Goal: Task Accomplishment & Management: Use online tool/utility

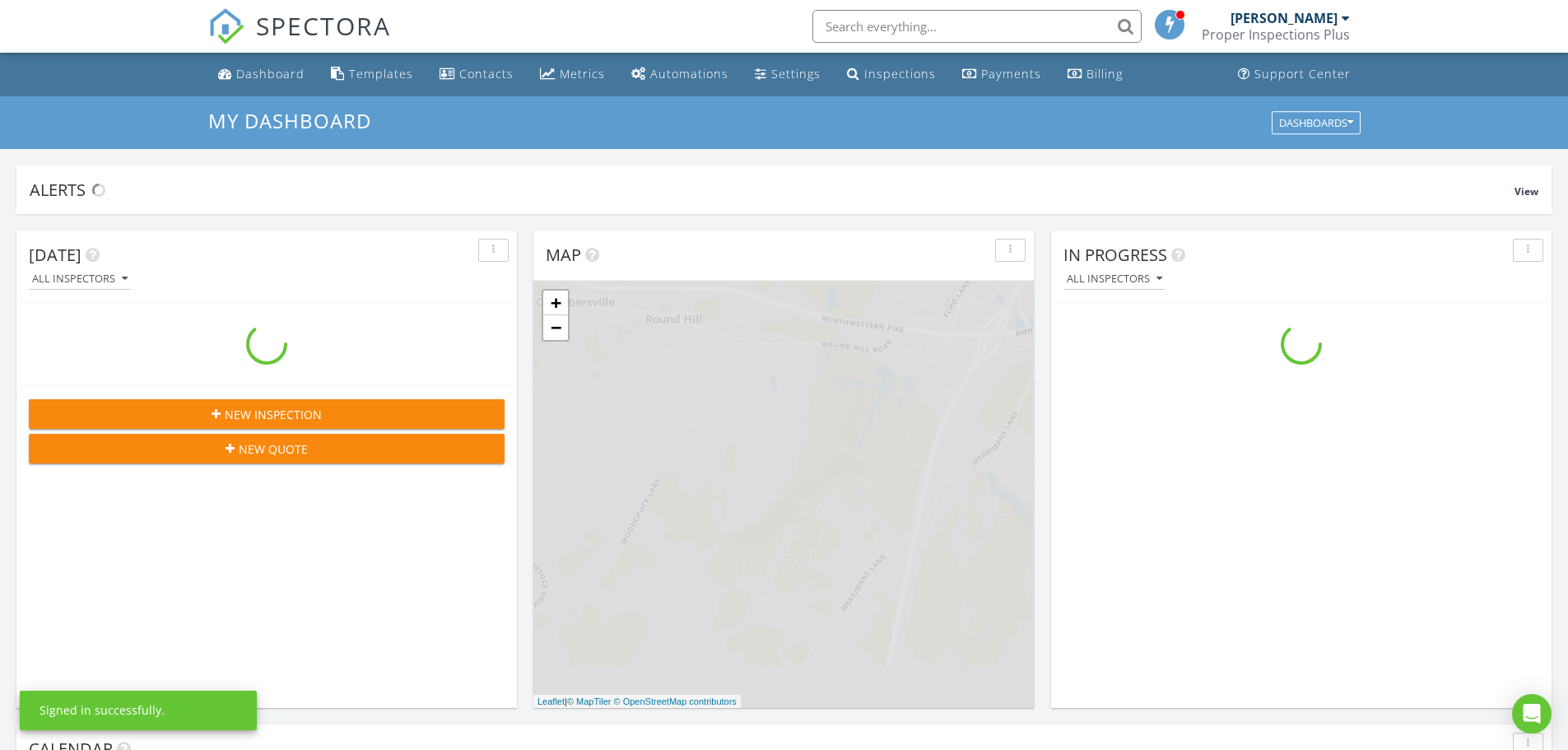
scroll to position [1523, 1594]
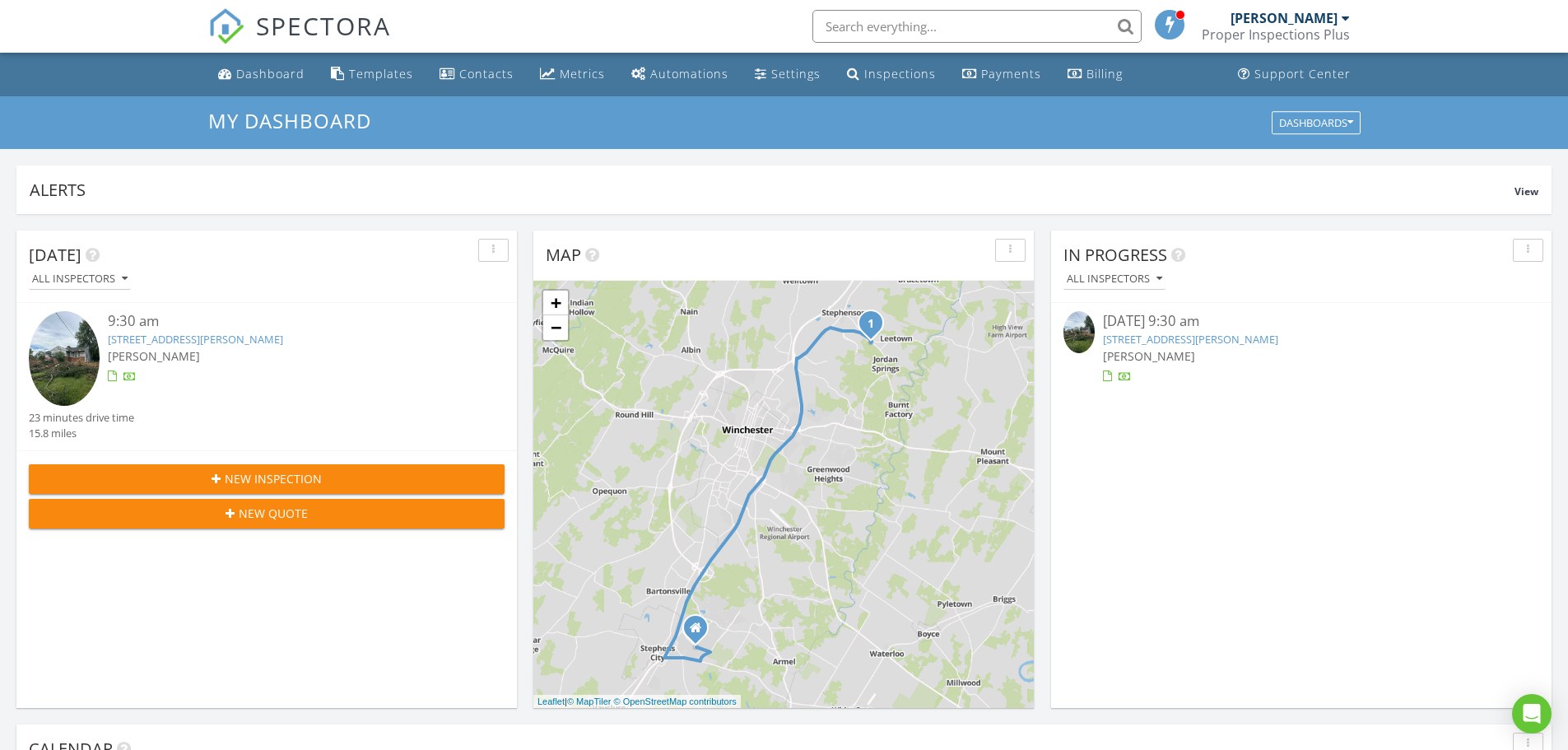
click at [1174, 338] on link "[STREET_ADDRESS][PERSON_NAME]" at bounding box center [1190, 339] width 175 height 15
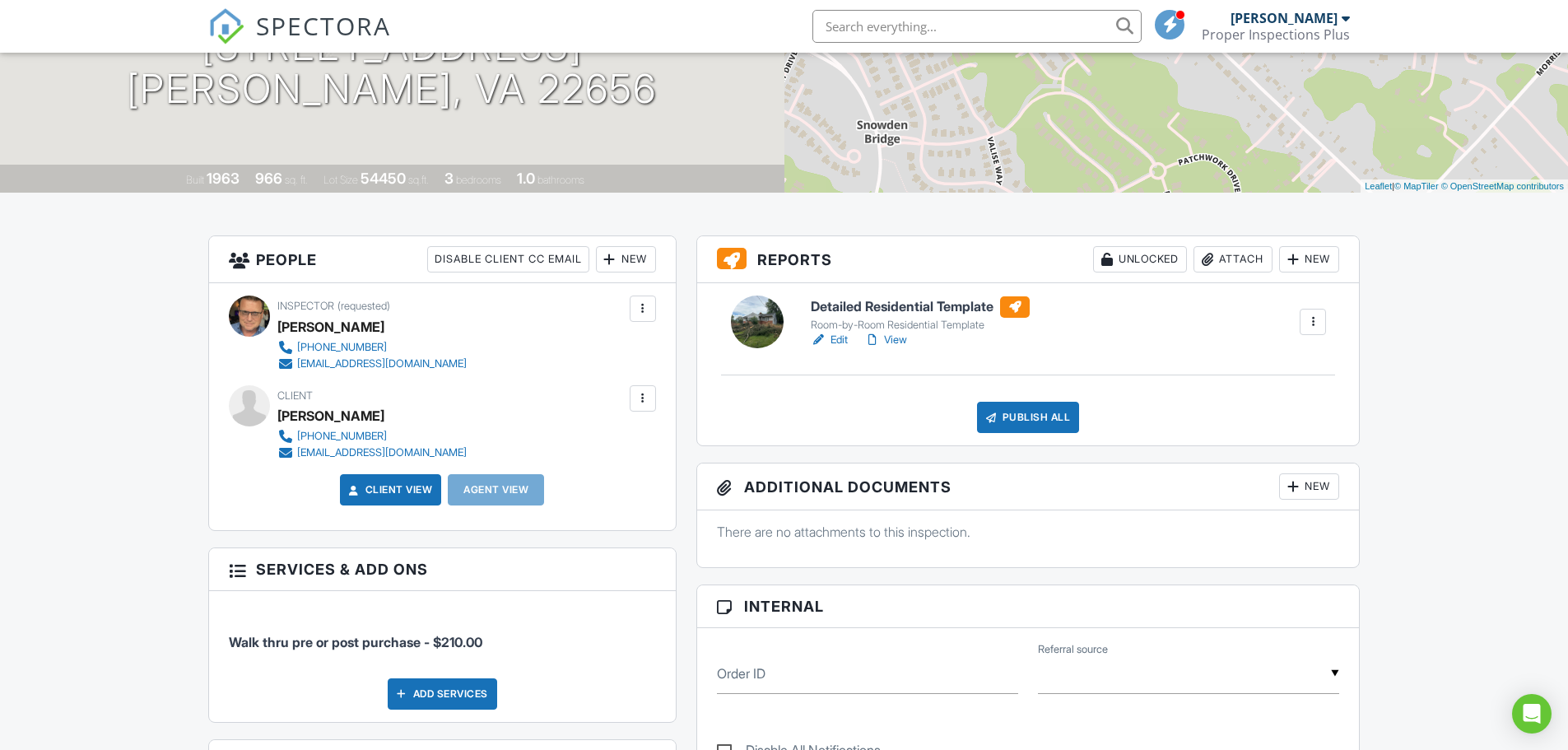
click at [910, 304] on h6 "Detailed Residential Template" at bounding box center [920, 307] width 219 height 21
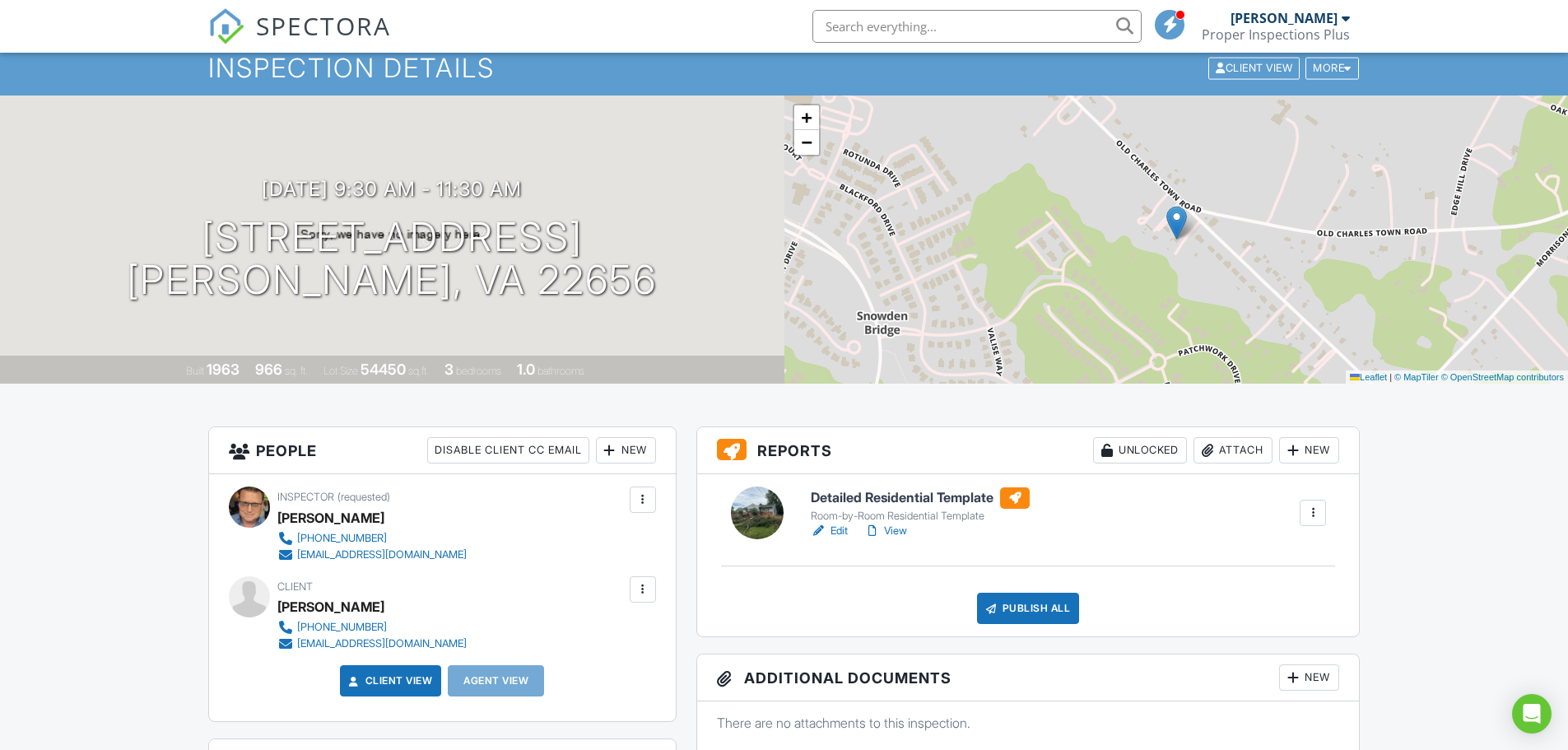
scroll to position [83, 0]
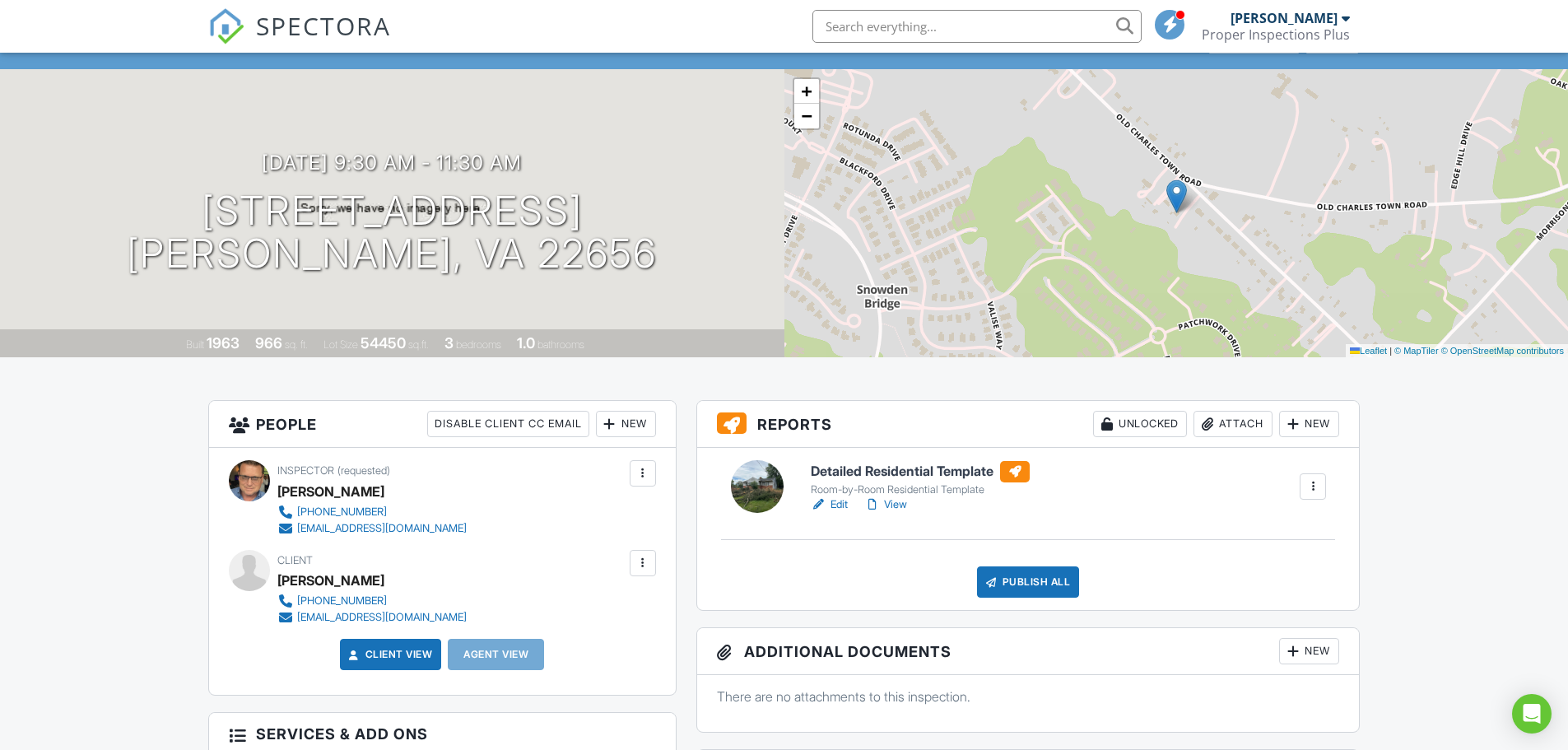
click at [899, 502] on link "View" at bounding box center [886, 504] width 43 height 17
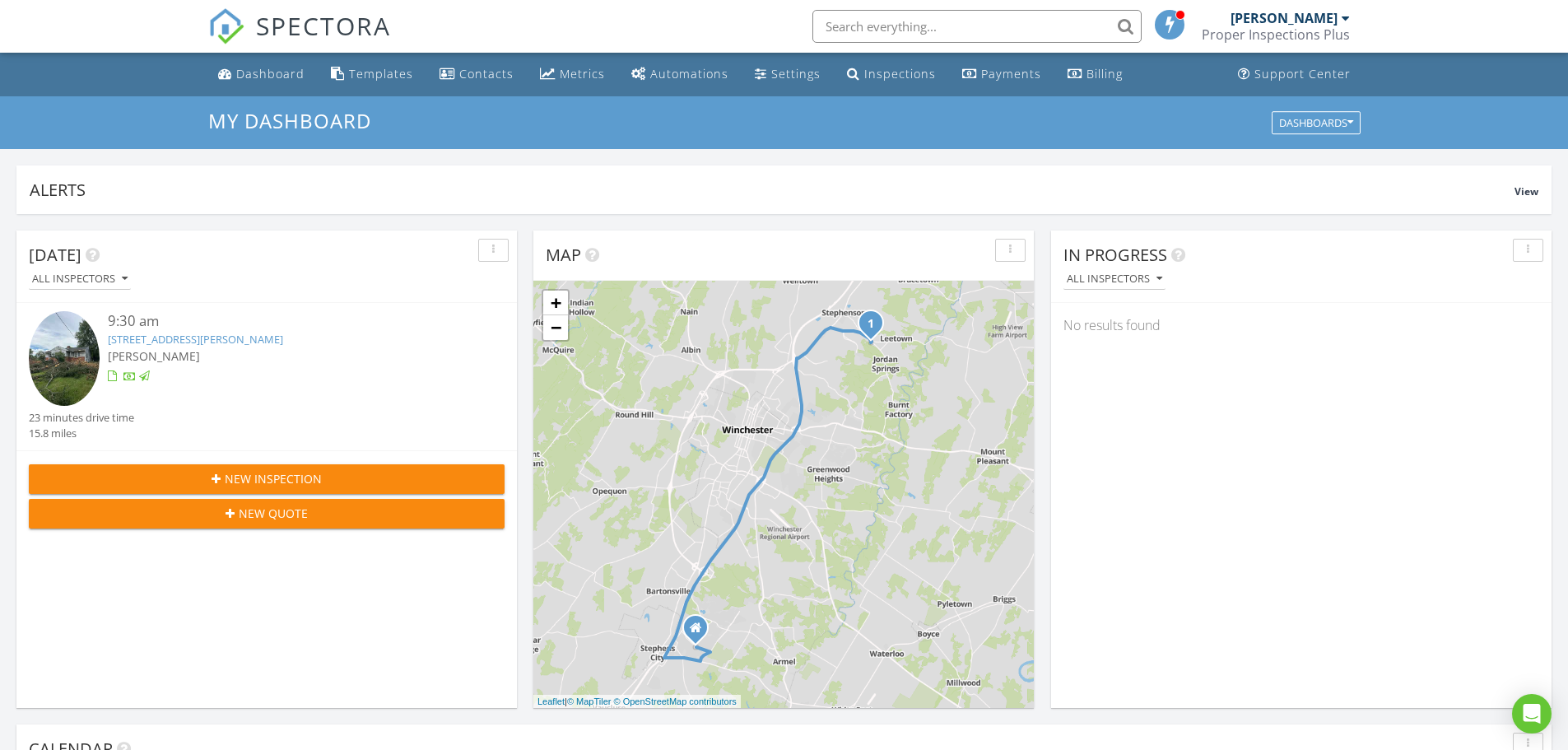
scroll to position [8, 8]
click at [885, 75] on div "Inspections" at bounding box center [900, 74] width 72 height 16
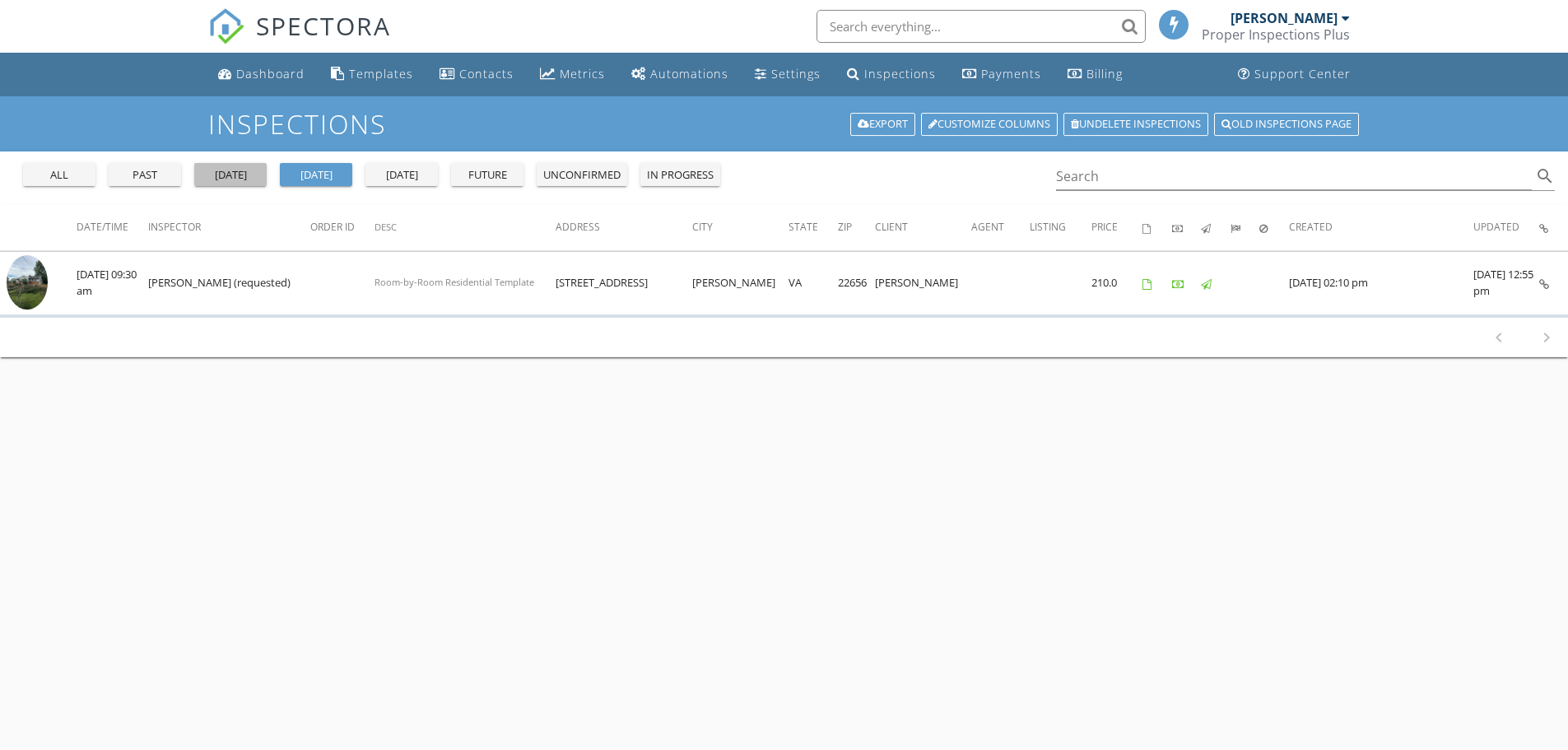
click at [244, 179] on div "[DATE]" at bounding box center [230, 175] width 59 height 17
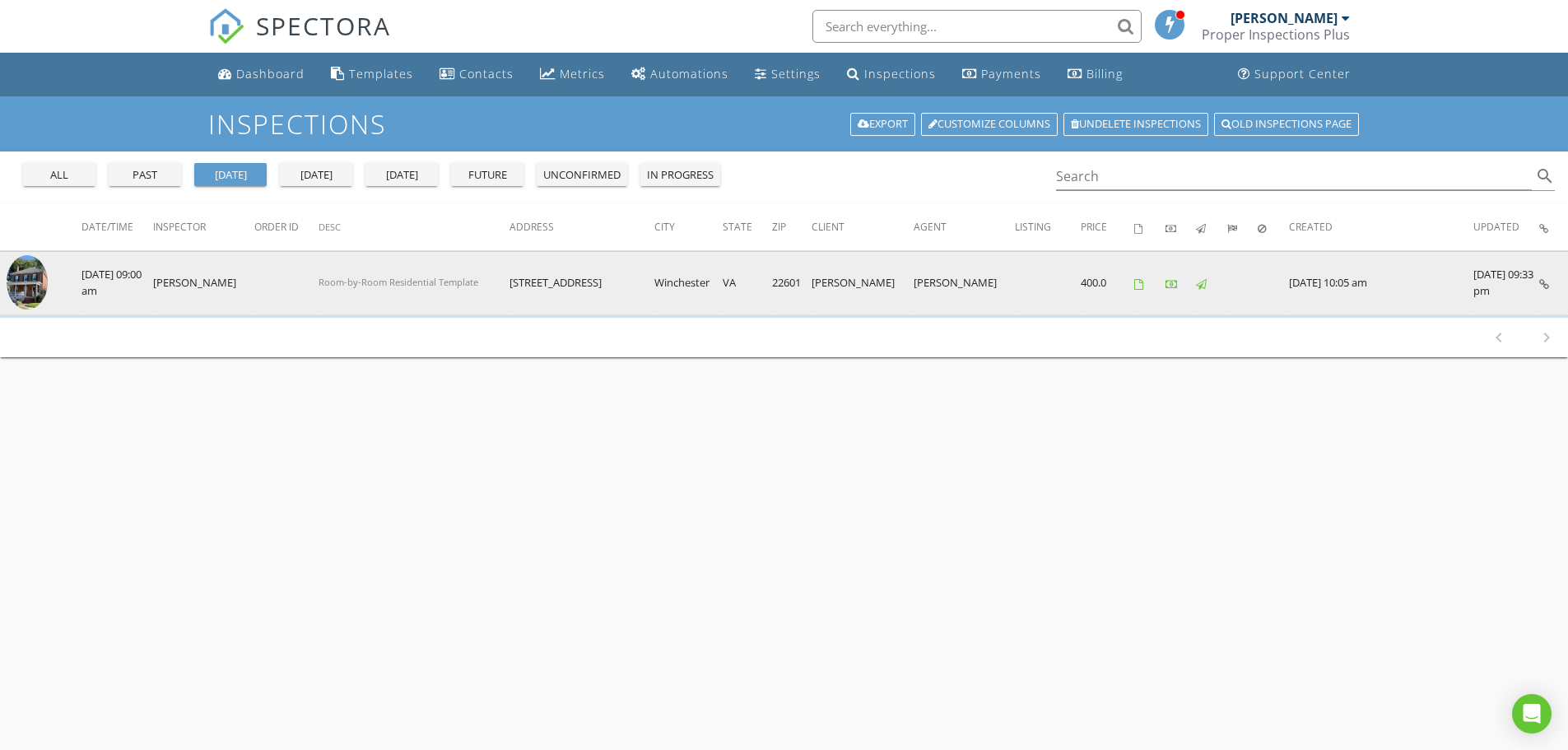
click at [33, 280] on img at bounding box center [27, 282] width 41 height 55
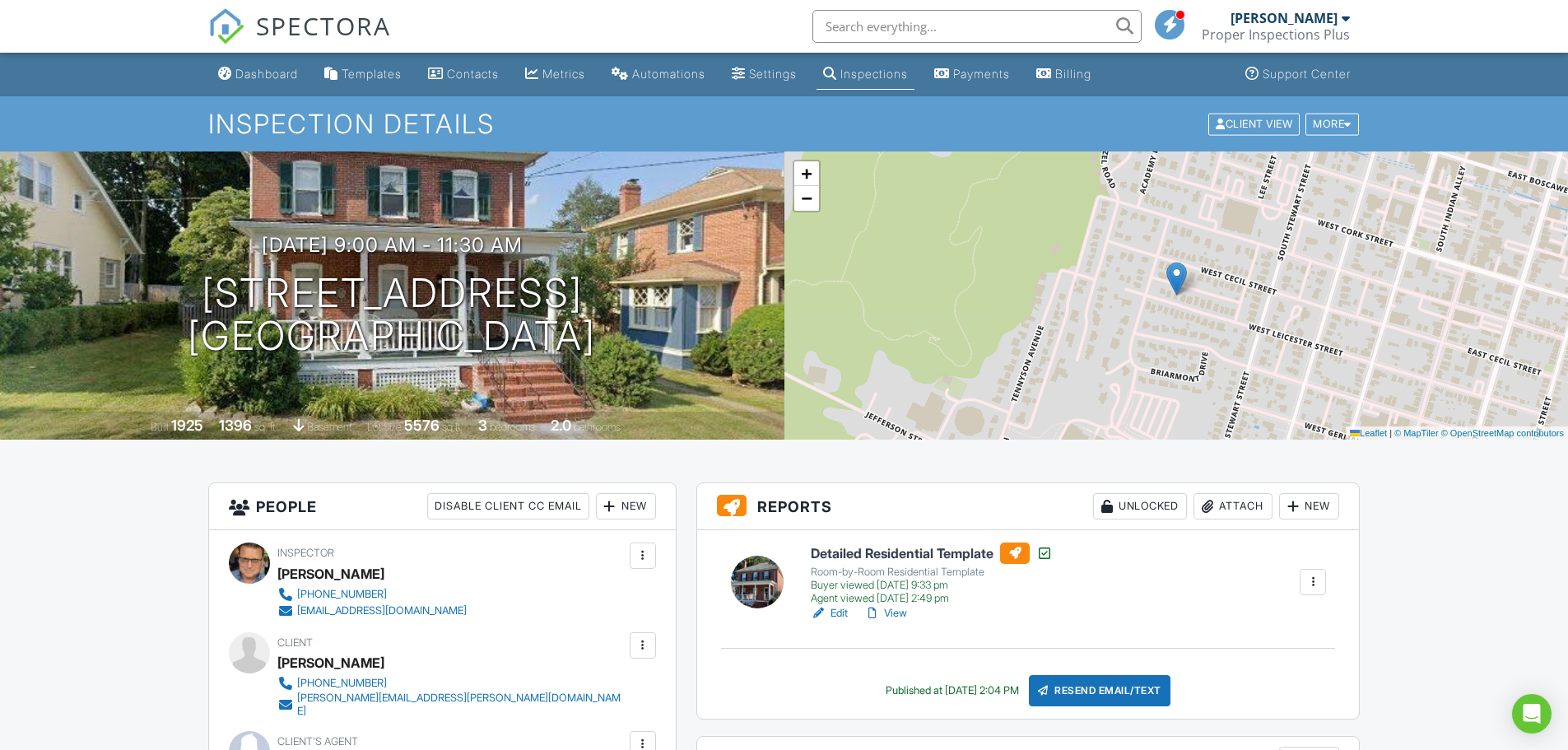
click at [912, 551] on h6 "Detailed Residential Template" at bounding box center [931, 553] width 242 height 21
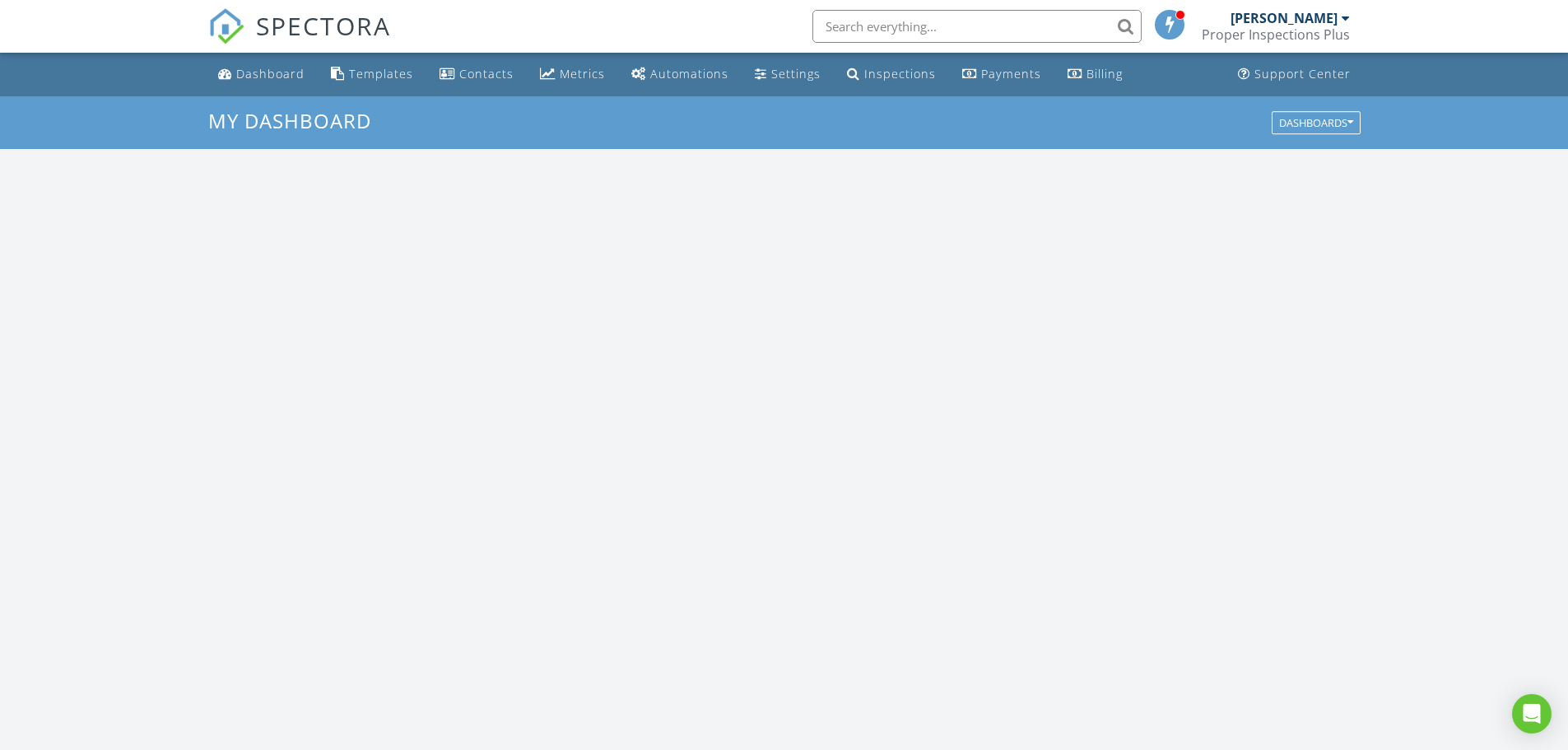
scroll to position [1523, 1594]
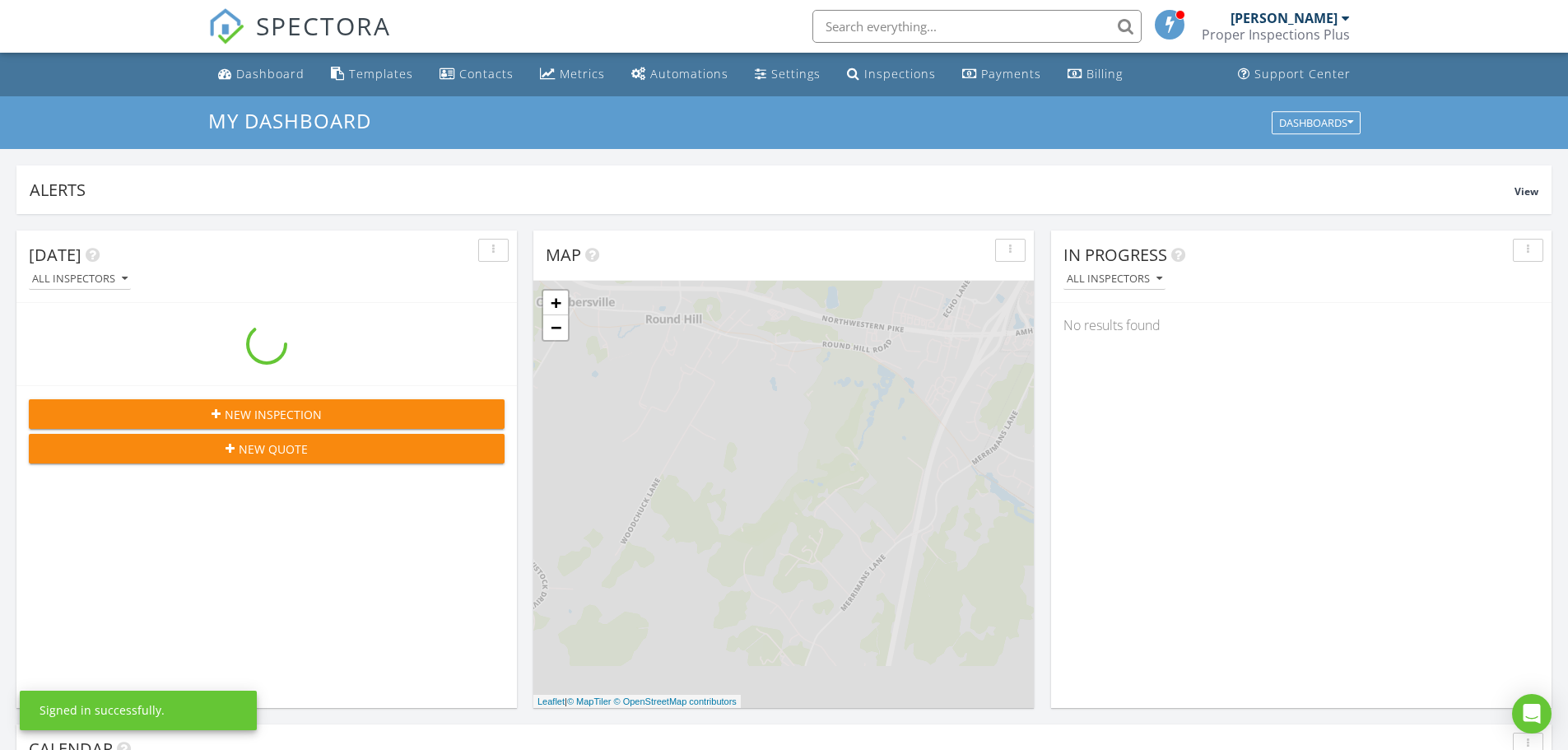
scroll to position [1523, 1594]
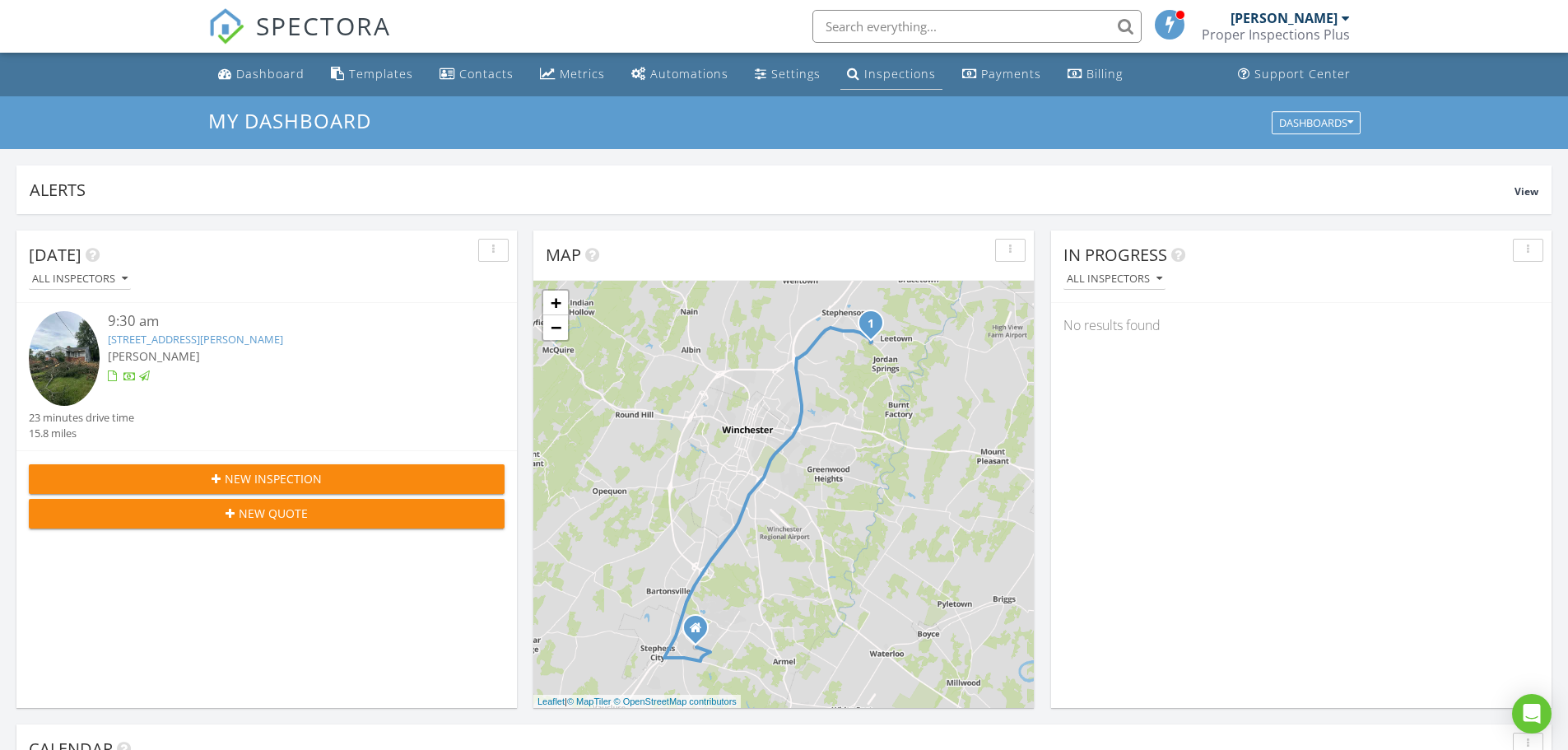
click at [868, 71] on div "Inspections" at bounding box center [900, 74] width 72 height 16
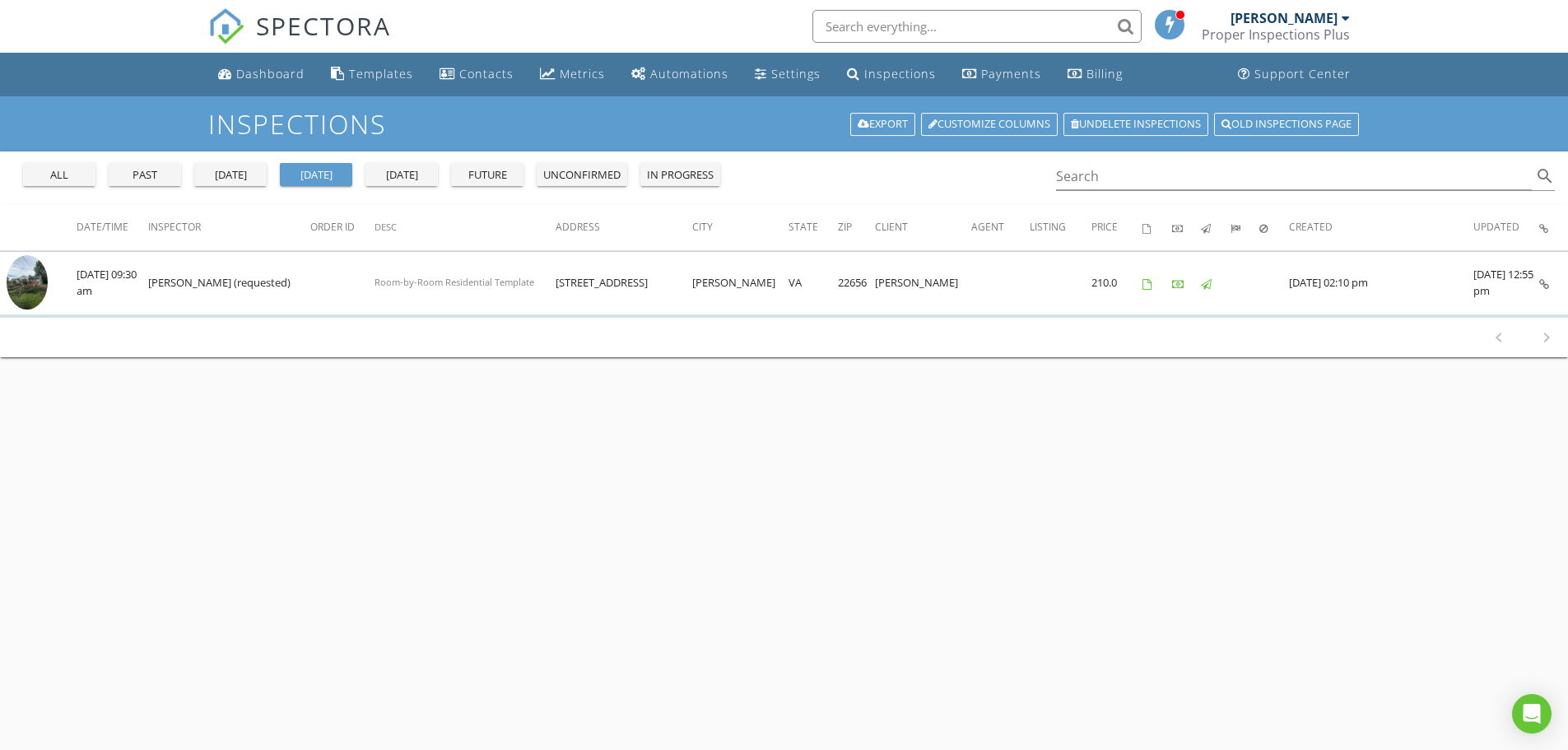
click at [238, 167] on div "[DATE]" at bounding box center [230, 175] width 59 height 17
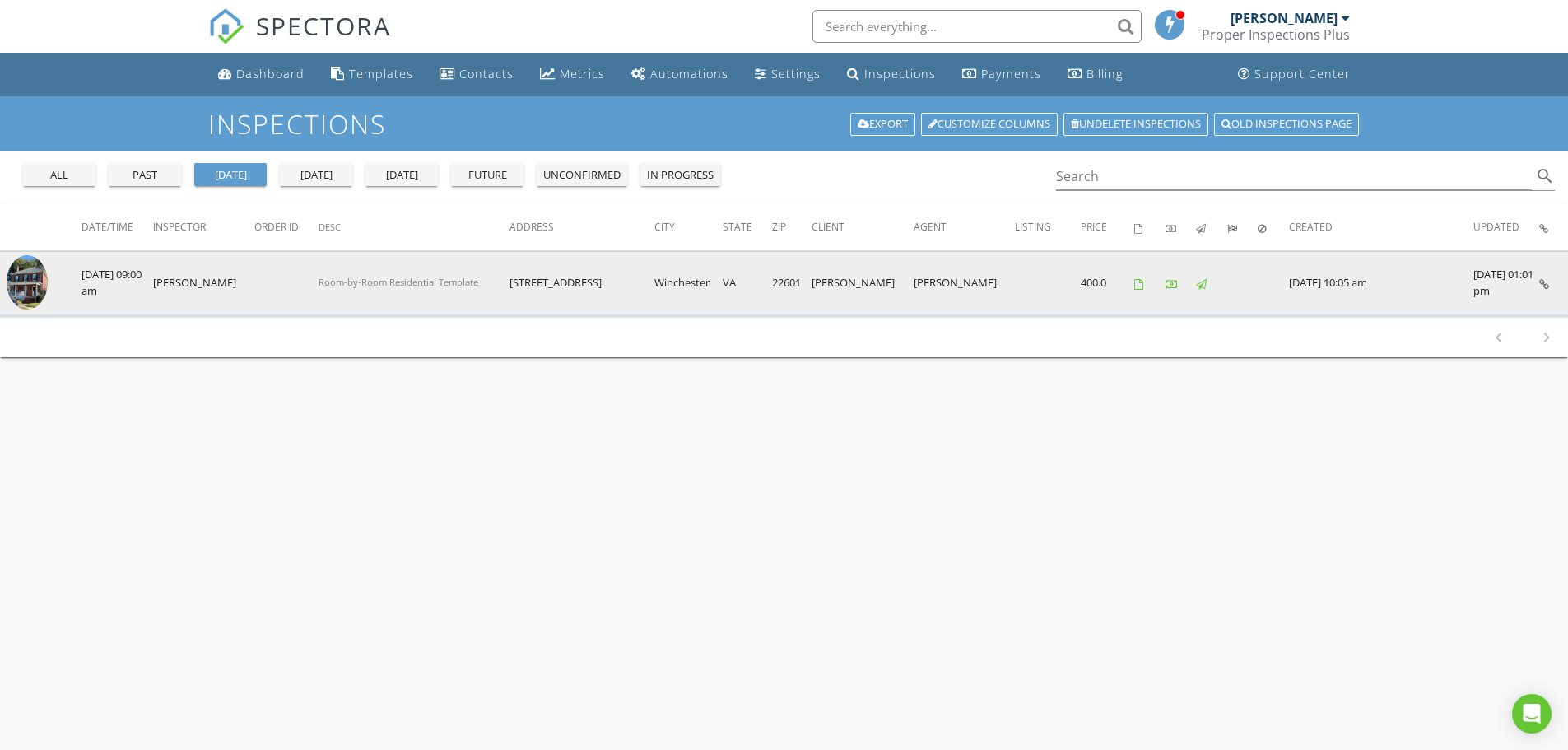
click at [17, 282] on img at bounding box center [27, 282] width 41 height 55
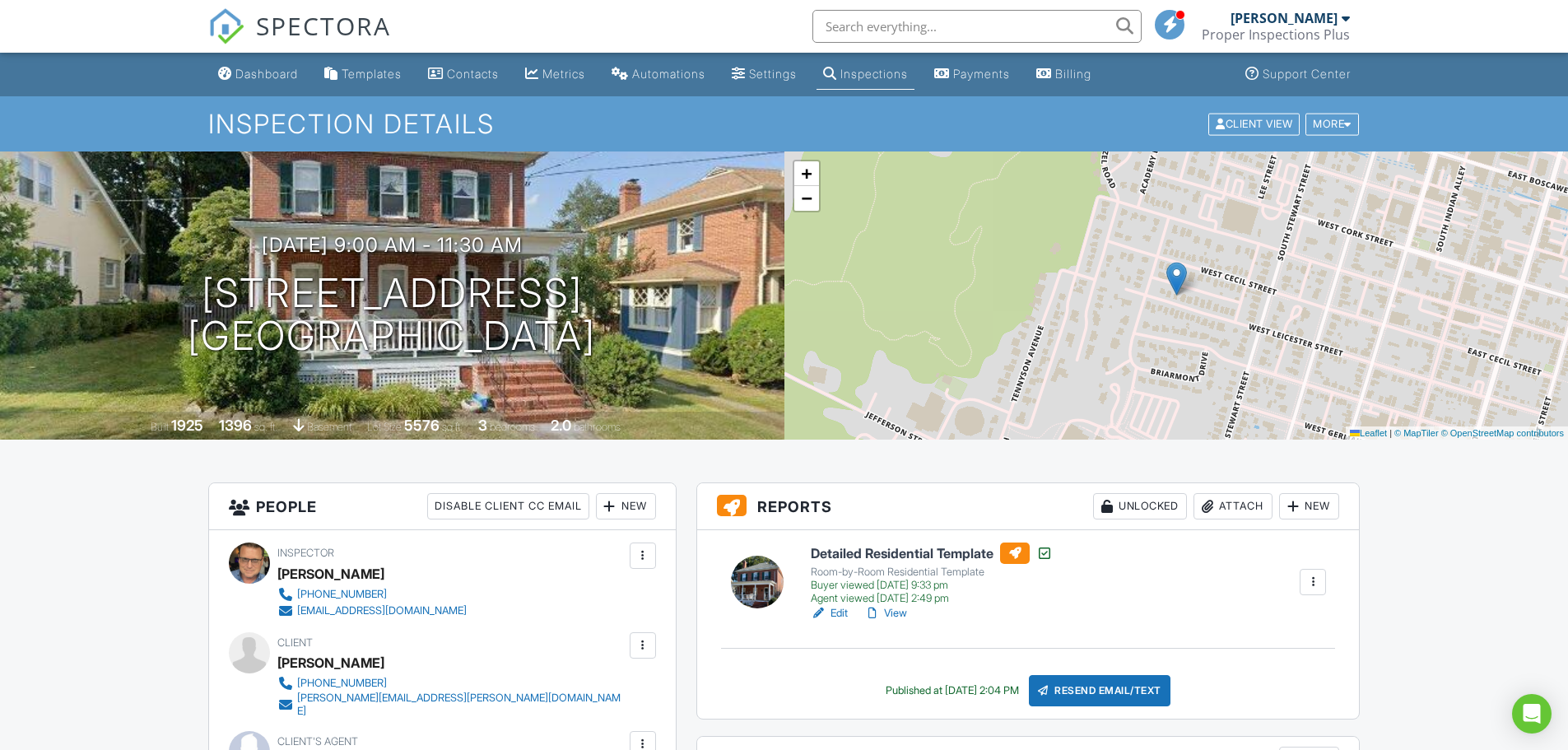
click at [923, 547] on h6 "Detailed Residential Template" at bounding box center [931, 553] width 242 height 21
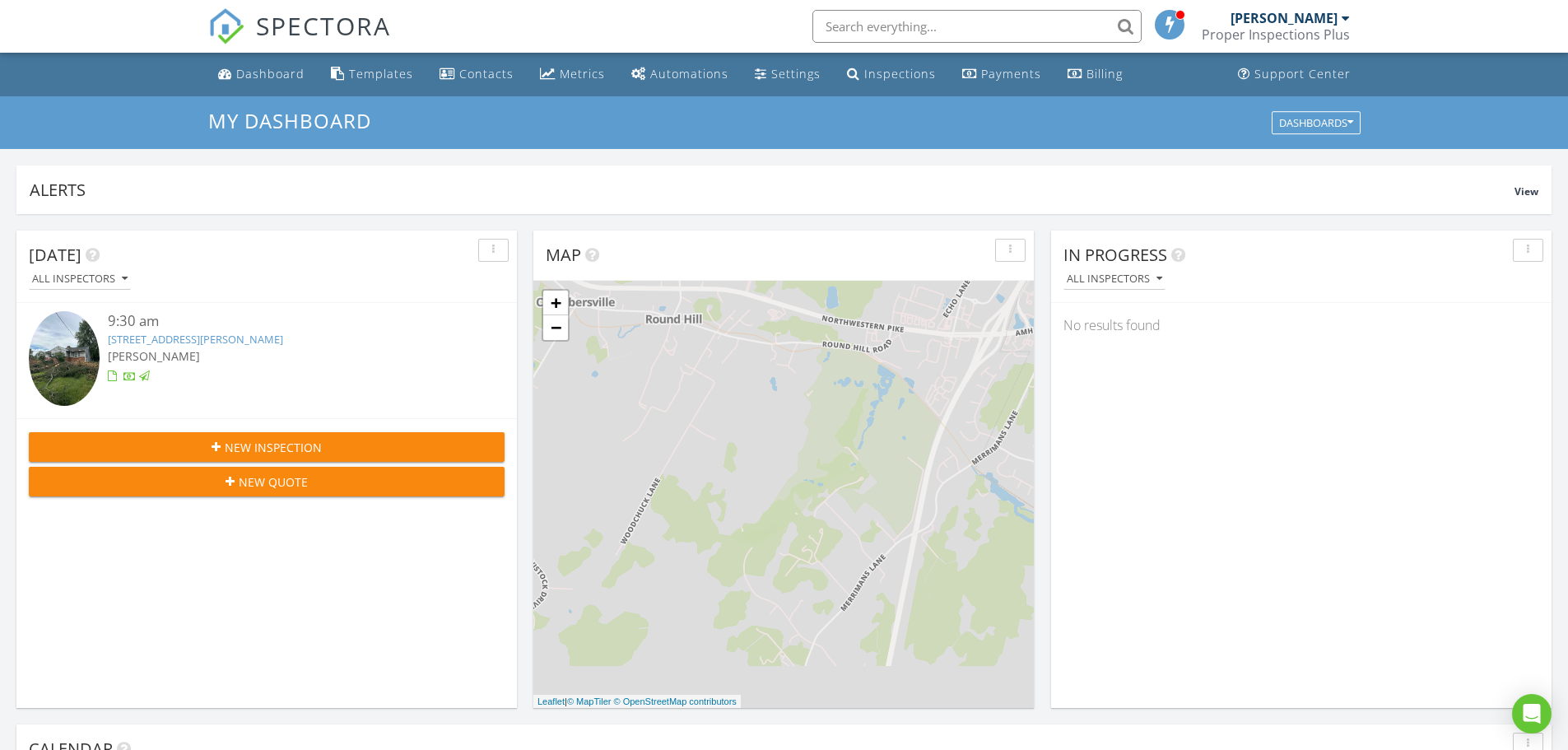
scroll to position [1523, 1594]
